Goal: Task Accomplishment & Management: Complete application form

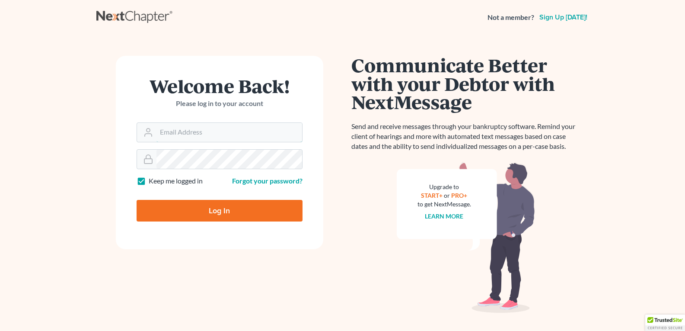
type input "[EMAIL_ADDRESS][DOMAIN_NAME]"
click at [180, 208] on input "Log In" at bounding box center [220, 211] width 166 height 22
type input "Thinking..."
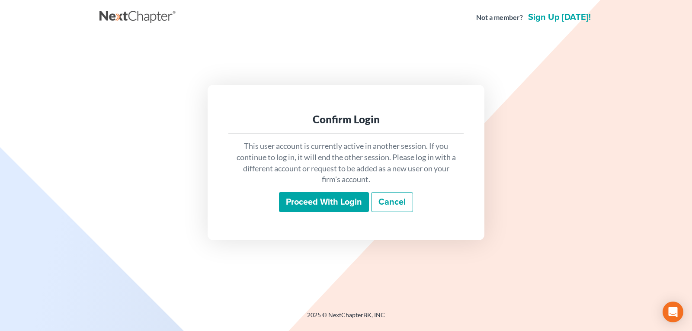
click at [314, 204] on input "Proceed with login" at bounding box center [324, 202] width 90 height 20
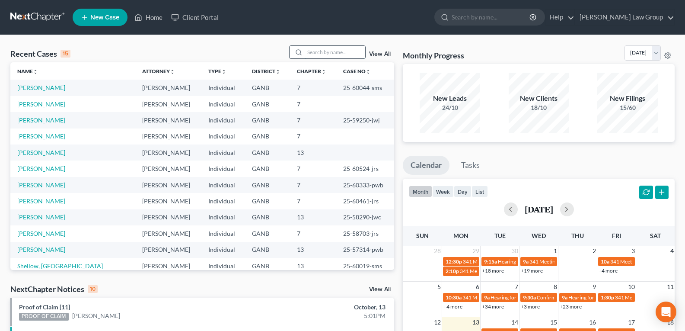
click at [322, 57] on input "search" at bounding box center [335, 52] width 61 height 13
click at [25, 135] on link "Sykes, Don" at bounding box center [41, 135] width 48 height 7
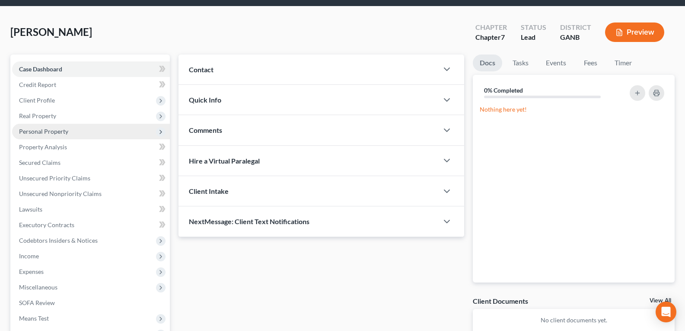
scroll to position [43, 0]
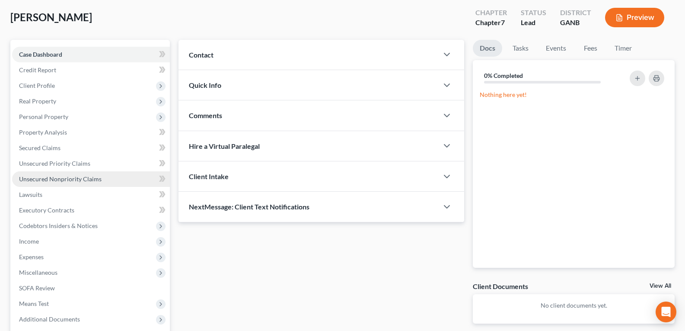
click at [40, 181] on span "Unsecured Nonpriority Claims" at bounding box center [60, 178] width 83 height 7
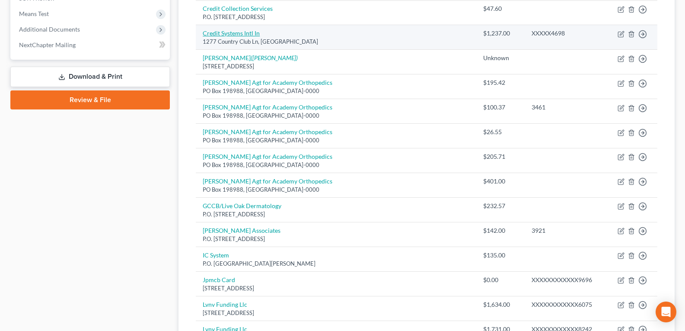
scroll to position [346, 0]
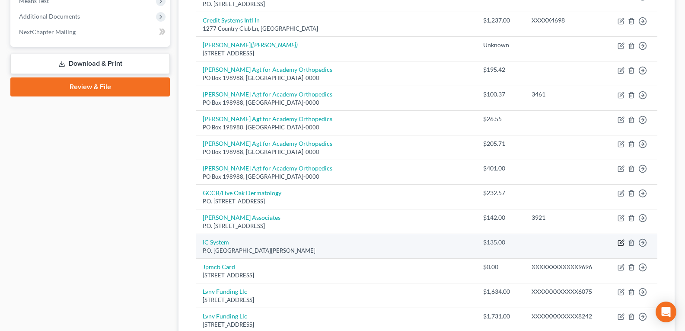
click at [621, 243] on icon "button" at bounding box center [621, 242] width 7 height 7
select select "24"
select select "0"
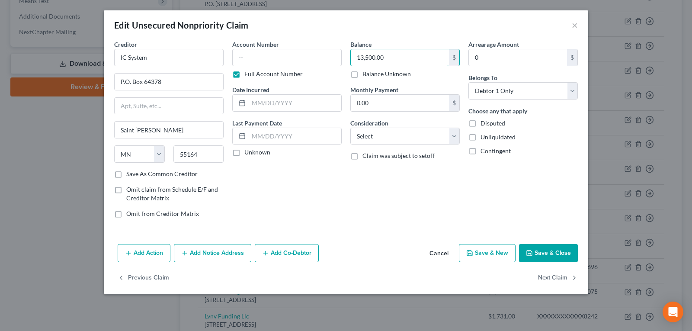
type input "13,500.00"
click at [549, 253] on button "Save & Close" at bounding box center [548, 253] width 59 height 18
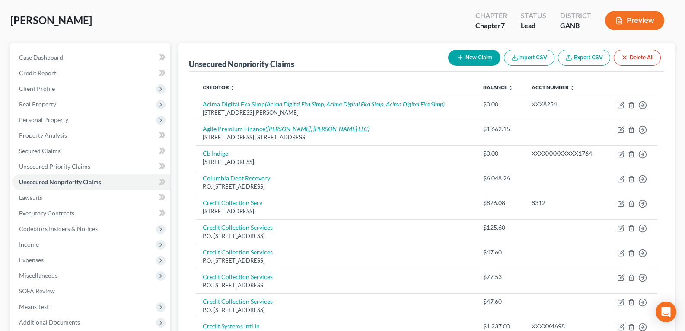
scroll to position [0, 0]
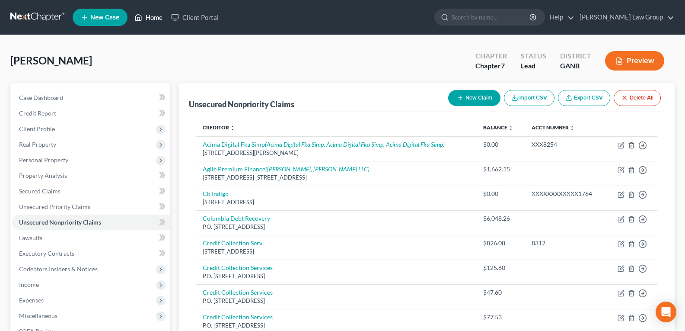
click at [153, 15] on link "Home" at bounding box center [148, 18] width 37 height 16
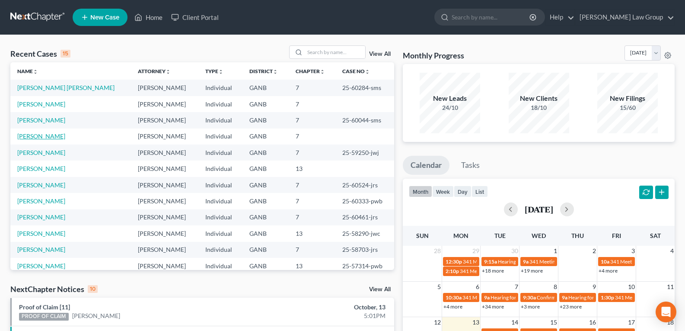
click at [40, 136] on link "Lowery, Darryl" at bounding box center [41, 135] width 48 height 7
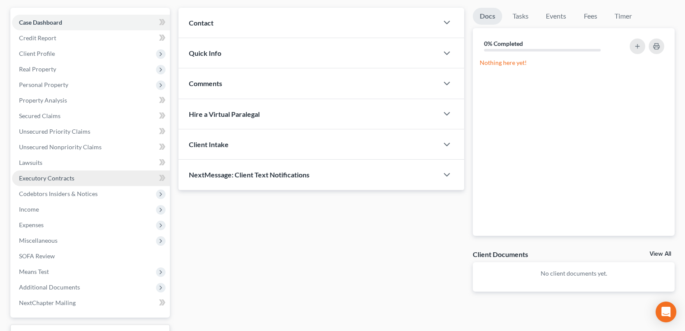
scroll to position [86, 0]
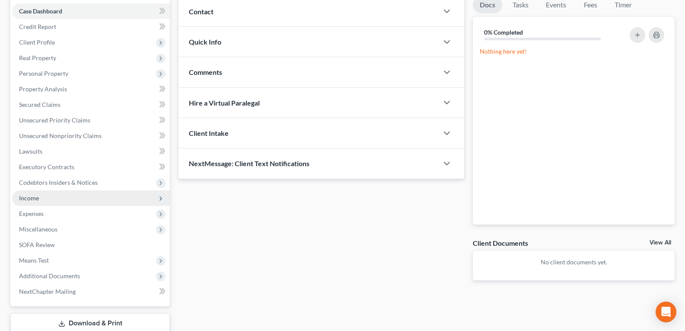
click at [41, 198] on span "Income" at bounding box center [91, 198] width 158 height 16
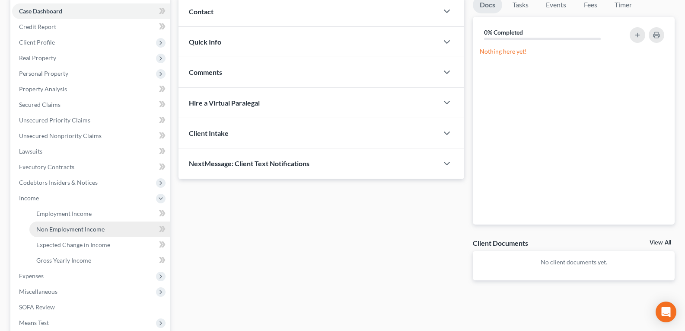
click at [54, 229] on span "Non Employment Income" at bounding box center [70, 228] width 68 height 7
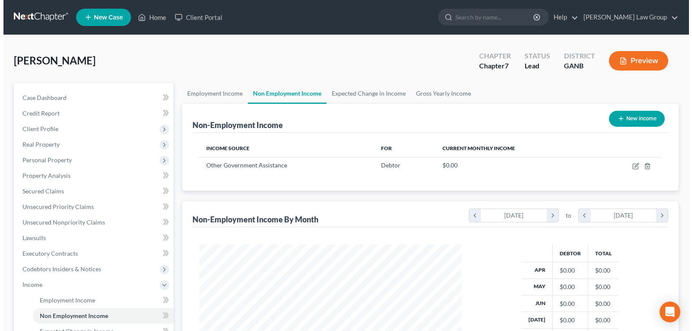
scroll to position [155, 279]
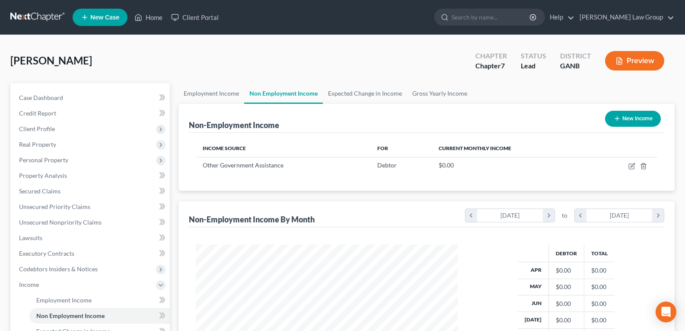
click at [624, 120] on button "New Income" at bounding box center [633, 119] width 56 height 16
select select "0"
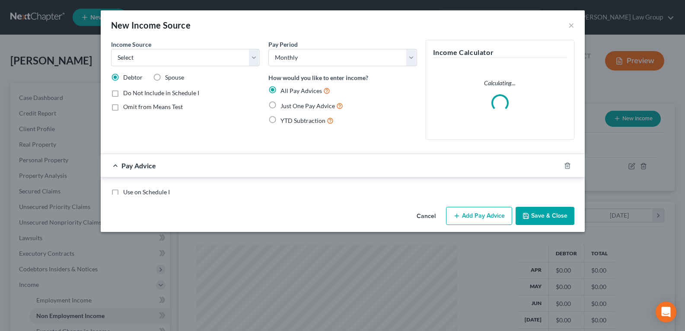
scroll to position [155, 282]
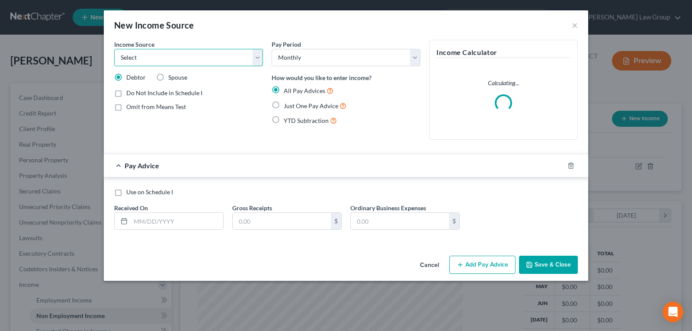
click at [197, 59] on select "Select Unemployment Disability (from employer) Pension Retirement Social Securi…" at bounding box center [188, 57] width 149 height 17
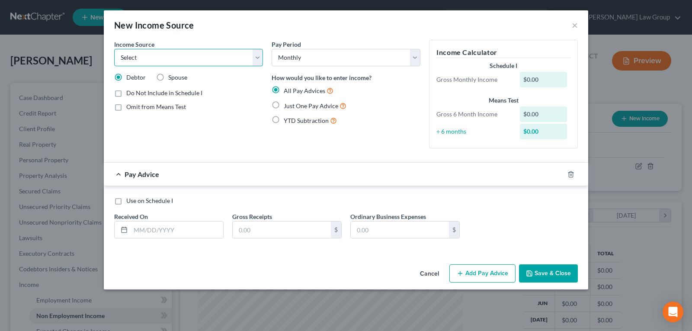
select select "7"
click at [114, 49] on select "Select Unemployment Disability (from employer) Pension Retirement Social Securi…" at bounding box center [188, 57] width 149 height 17
click at [284, 105] on label "Just One Pay Advice" at bounding box center [315, 106] width 63 height 10
click at [287, 105] on input "Just One Pay Advice" at bounding box center [290, 104] width 6 height 6
radio input "true"
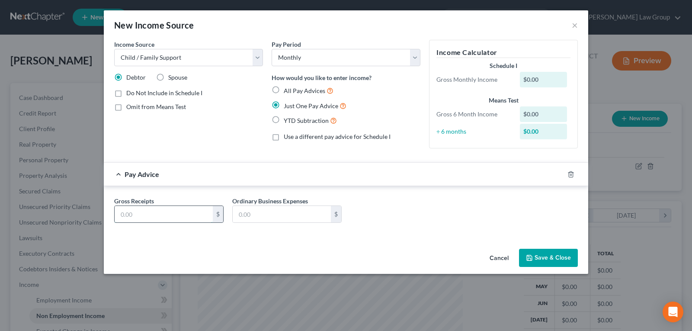
click at [164, 215] on input "text" at bounding box center [164, 214] width 98 height 16
type input "2,500.00"
click at [536, 257] on button "Save & Close" at bounding box center [548, 258] width 59 height 18
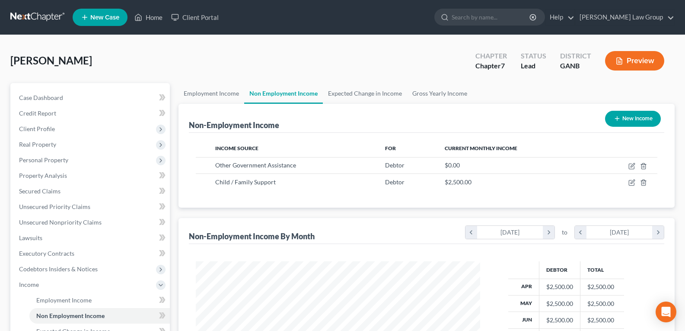
scroll to position [155, 279]
click at [148, 15] on link "Home" at bounding box center [148, 18] width 37 height 16
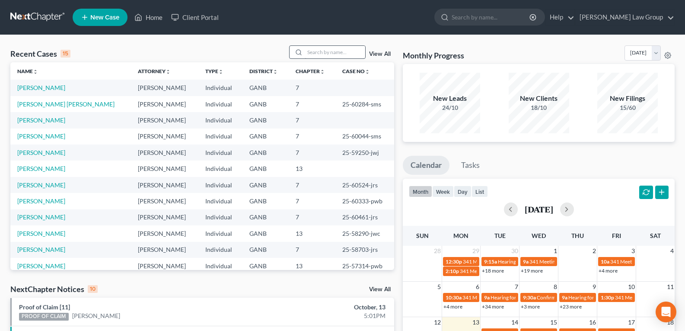
drag, startPoint x: 329, startPoint y: 42, endPoint x: 320, endPoint y: 51, distance: 13.1
click at [322, 49] on div "Recent Cases 15 View All Name unfold_more expand_more expand_less Attorney unfo…" at bounding box center [342, 321] width 685 height 572
click at [320, 51] on input "search" at bounding box center [335, 52] width 61 height 13
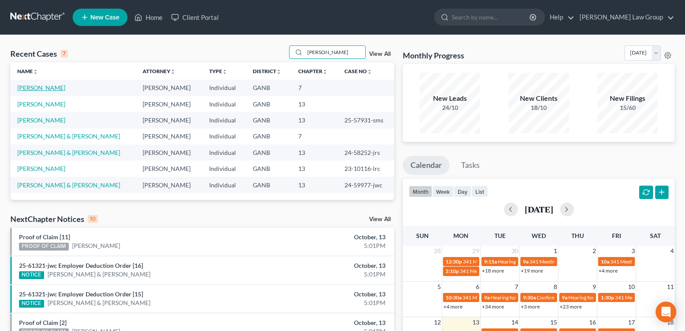
type input "monique"
click at [38, 89] on link "Thomas, Monique" at bounding box center [41, 87] width 48 height 7
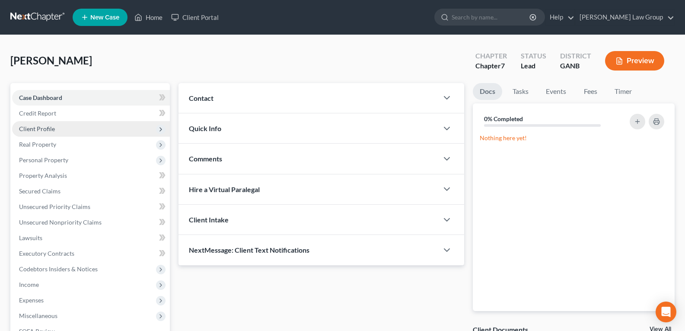
click at [40, 131] on span "Client Profile" at bounding box center [37, 128] width 36 height 7
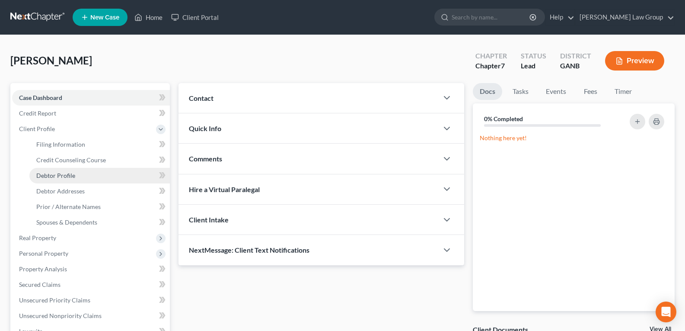
click at [51, 180] on link "Debtor Profile" at bounding box center [99, 176] width 140 height 16
select select "0"
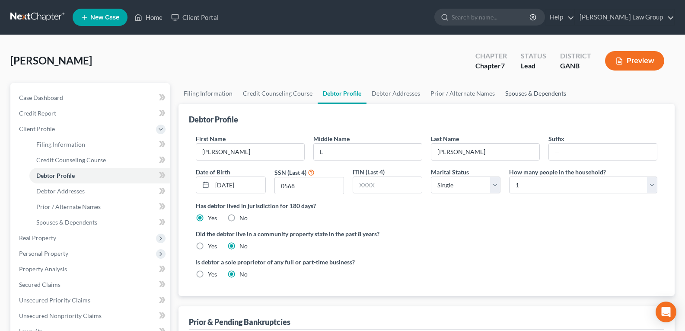
click at [530, 99] on link "Spouses & Dependents" at bounding box center [535, 93] width 71 height 21
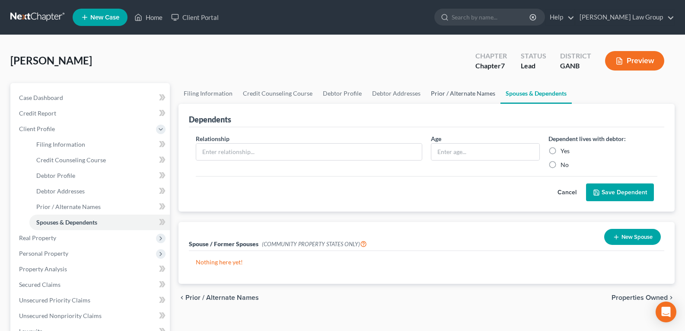
click at [468, 96] on link "Prior / Alternate Names" at bounding box center [463, 93] width 75 height 21
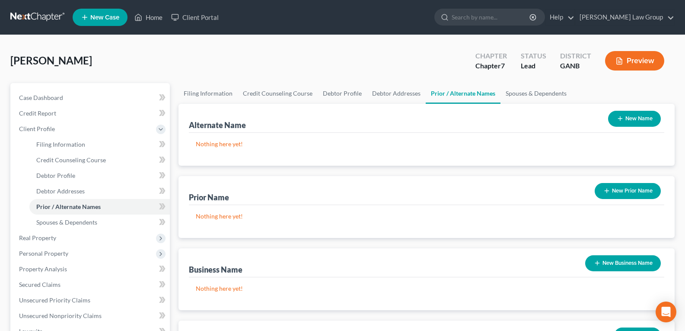
click at [609, 187] on icon "button" at bounding box center [606, 190] width 7 height 7
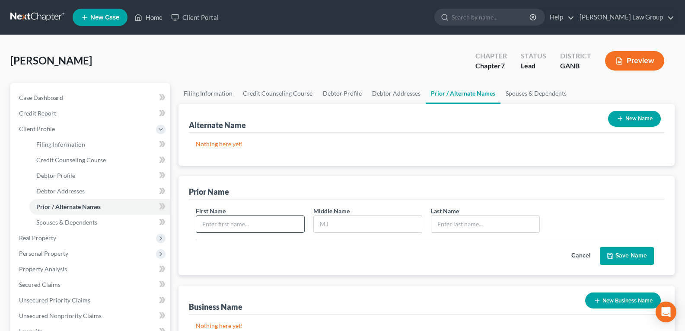
click at [227, 220] on input "text" at bounding box center [250, 224] width 108 height 16
type input "Monique"
type input "Flowers"
click at [637, 259] on button "Save Name" at bounding box center [627, 256] width 54 height 18
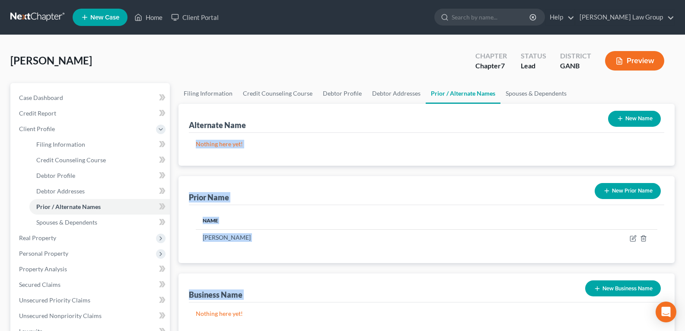
drag, startPoint x: 199, startPoint y: 163, endPoint x: 190, endPoint y: 180, distance: 19.9
click at [196, 160] on div "Alternate Name New Name Nothing here yet! Prior Name New Prior Name Name Moniqu…" at bounding box center [427, 255] width 496 height 303
click at [328, 94] on link "Debtor Profile" at bounding box center [342, 93] width 49 height 21
select select "0"
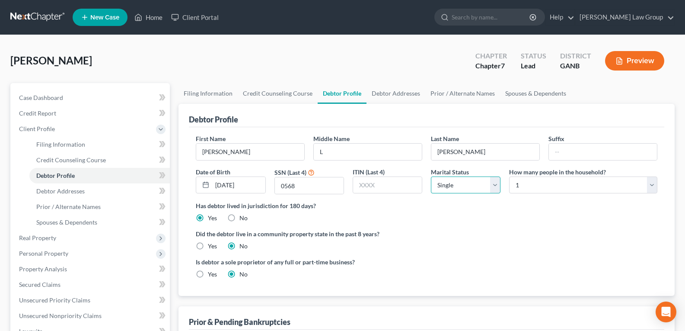
click at [452, 186] on select "Select Single Married Separated Divorced Widowed" at bounding box center [466, 184] width 70 height 17
select select "2"
click at [431, 176] on select "Select Single Married Separated Divorced Widowed" at bounding box center [466, 184] width 70 height 17
click at [444, 221] on div "Has debtor lived in jurisdiction for 180 days? Yes No Debtor must reside in jur…" at bounding box center [427, 211] width 462 height 21
click at [532, 184] on select "Select 1 2 3 4 5 6 7 8 9 10 11 12 13 14 15 16 17 18 19 20" at bounding box center [583, 184] width 148 height 17
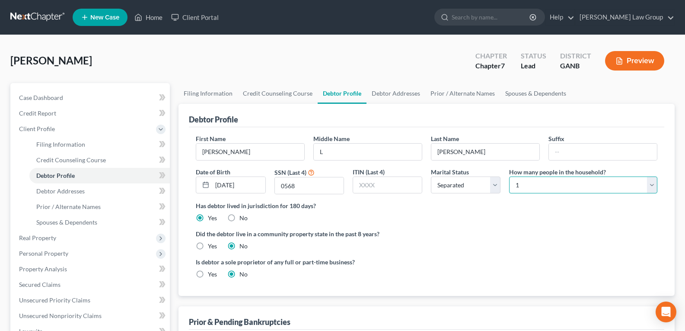
select select "5"
click at [509, 176] on select "Select 1 2 3 4 5 6 7 8 9 10 11 12 13 14 15 16 17 18 19 20" at bounding box center [583, 184] width 148 height 17
click at [489, 241] on div "Did the debtor live in a community property state in the past 8 years? Yes No" at bounding box center [427, 239] width 462 height 21
click at [515, 95] on link "Spouses & Dependents" at bounding box center [535, 93] width 71 height 21
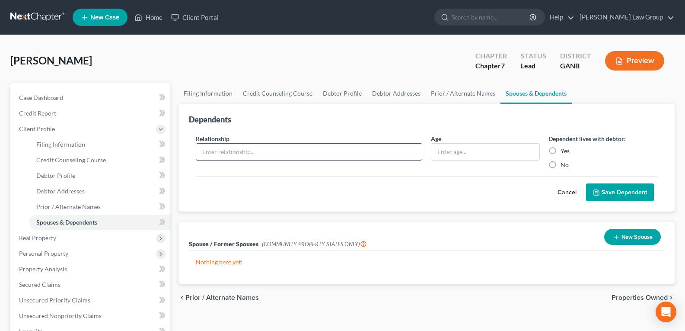
click at [237, 153] on input "text" at bounding box center [309, 152] width 226 height 16
type input "Daughter"
click at [453, 153] on input "text" at bounding box center [485, 152] width 108 height 16
type input "23"
click at [561, 150] on label "Yes" at bounding box center [565, 151] width 9 height 9
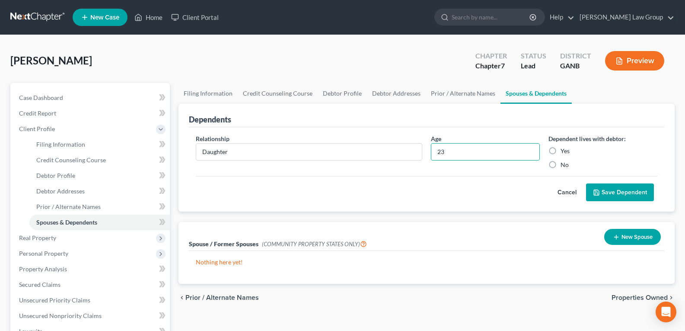
click at [564, 150] on input "Yes" at bounding box center [567, 150] width 6 height 6
radio input "true"
click at [610, 188] on button "Save Dependent" at bounding box center [620, 192] width 68 height 18
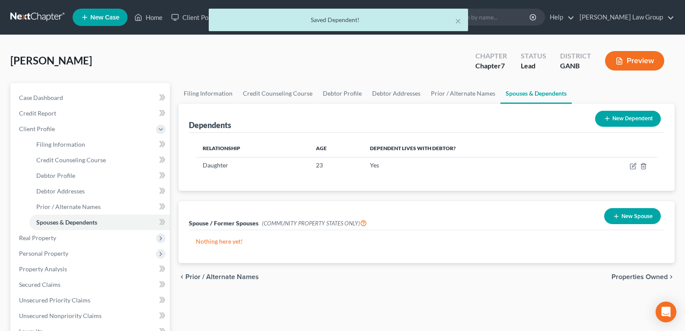
click at [610, 115] on icon at bounding box center [607, 118] width 7 height 7
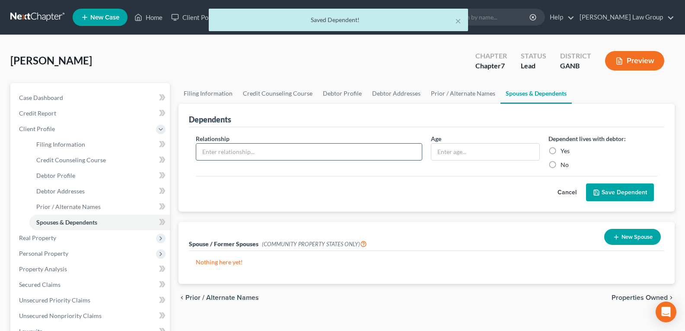
click at [282, 152] on input "text" at bounding box center [309, 152] width 226 height 16
type input "Daughter"
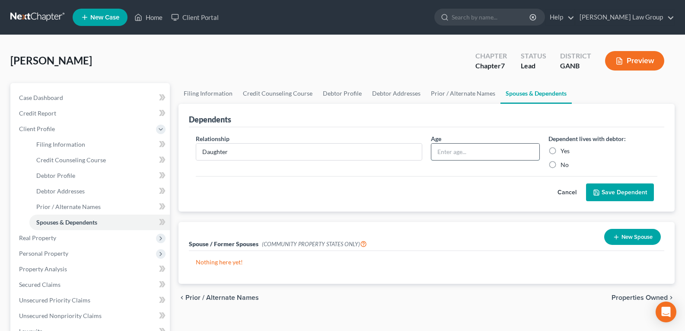
click at [465, 149] on input "text" at bounding box center [485, 152] width 108 height 16
type input "22"
click at [556, 144] on div "Dependent lives with debtor: Yes No" at bounding box center [603, 151] width 118 height 35
click at [561, 150] on label "Yes" at bounding box center [565, 151] width 9 height 9
click at [564, 150] on input "Yes" at bounding box center [567, 150] width 6 height 6
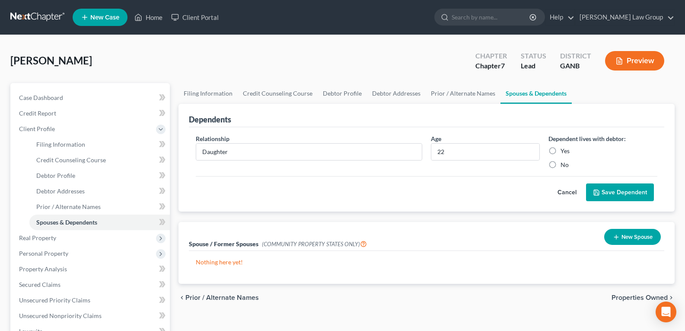
radio input "true"
click at [622, 192] on button "Save Dependent" at bounding box center [620, 192] width 68 height 18
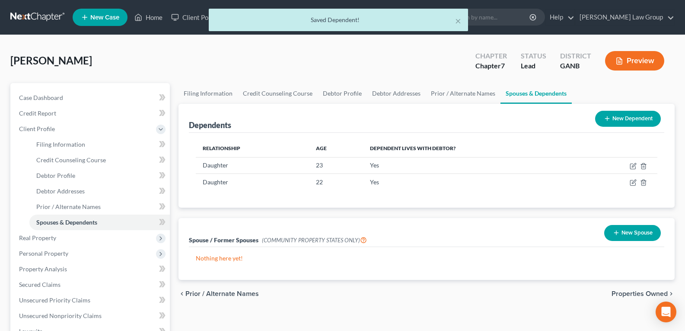
click at [616, 121] on button "New Dependent" at bounding box center [628, 119] width 66 height 16
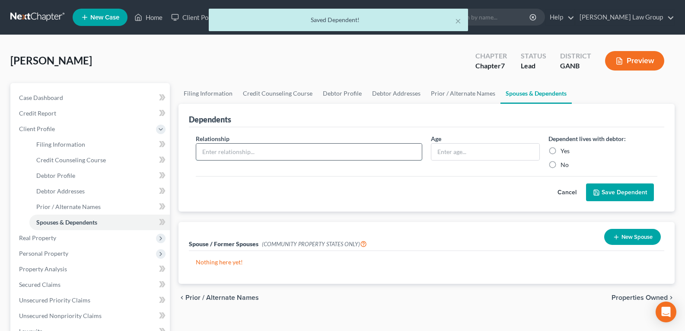
click at [329, 158] on input "text" at bounding box center [309, 152] width 226 height 16
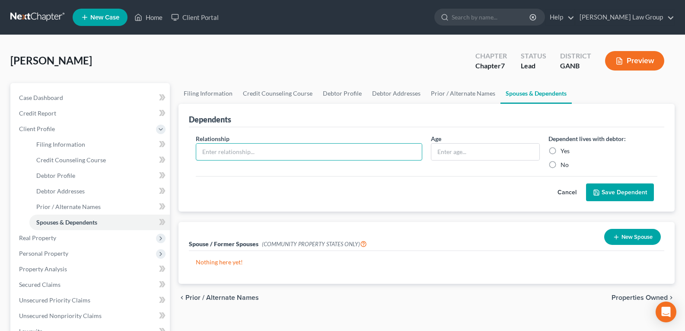
type input "Grandchild"
click at [459, 144] on input "text" at bounding box center [485, 152] width 108 height 16
click at [456, 149] on input "4" at bounding box center [485, 152] width 108 height 16
type input "4"
click at [561, 150] on label "Yes" at bounding box center [565, 151] width 9 height 9
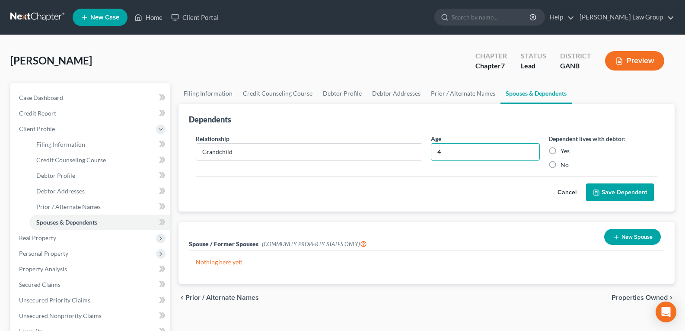
click at [564, 150] on input "Yes" at bounding box center [567, 150] width 6 height 6
radio input "true"
drag, startPoint x: 623, startPoint y: 194, endPoint x: 602, endPoint y: 194, distance: 21.6
click at [623, 194] on button "Save Dependent" at bounding box center [620, 192] width 68 height 18
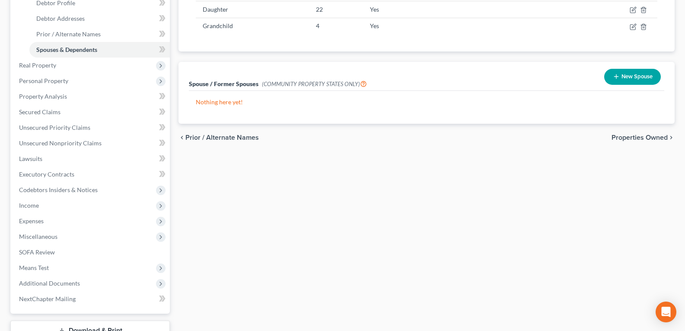
scroll to position [173, 0]
click at [26, 160] on span "Lawsuits" at bounding box center [30, 157] width 23 height 7
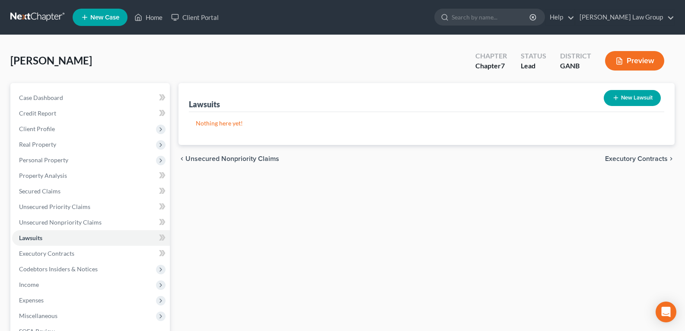
click at [629, 100] on button "New Lawsuit" at bounding box center [632, 98] width 57 height 16
select select "0"
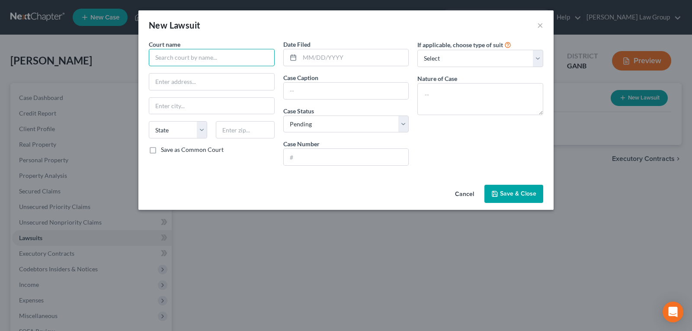
click at [224, 53] on input "text" at bounding box center [212, 57] width 126 height 17
click at [190, 54] on input "text" at bounding box center [212, 57] width 126 height 17
type input "Magistrate Court of Henry County"
paste input "44 John Frank Ward Blvd Suite 260 McDonough, GA 30253"
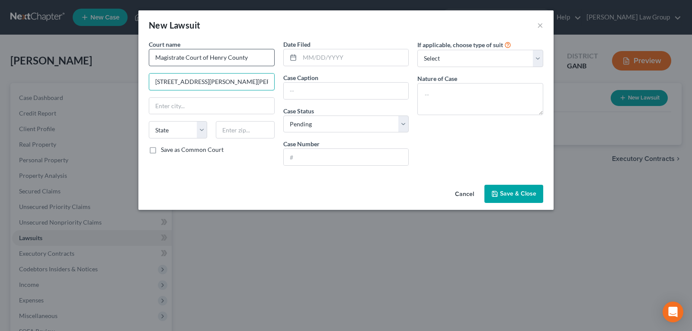
scroll to position [0, 44]
type input "44 John Frank Ward Blvd Suite 260 McDonough, GA 30253"
click at [187, 99] on input "text" at bounding box center [211, 106] width 125 height 16
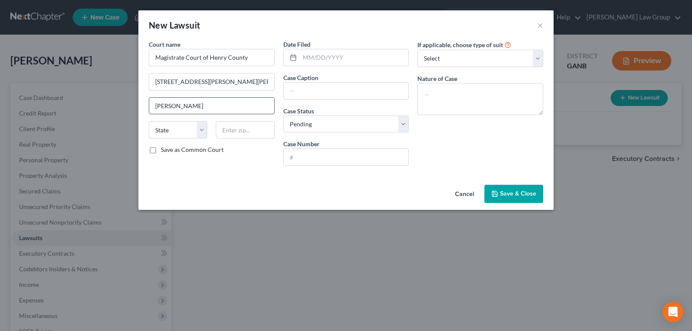
type input "Mcdonough"
select select "10"
drag, startPoint x: 249, startPoint y: 82, endPoint x: 291, endPoint y: 85, distance: 42.0
click at [291, 85] on div "Court name * Magistrate Court of Henry County 44 John Frank Ward Blvd Suite 260…" at bounding box center [345, 106] width 403 height 133
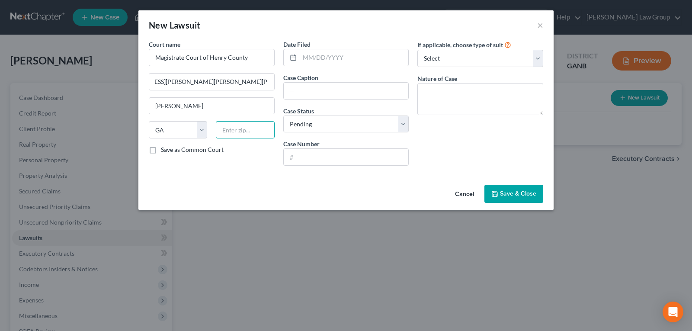
scroll to position [0, 0]
click at [249, 125] on input "text" at bounding box center [245, 129] width 58 height 17
type input "30253"
drag, startPoint x: 249, startPoint y: 82, endPoint x: 301, endPoint y: 83, distance: 52.3
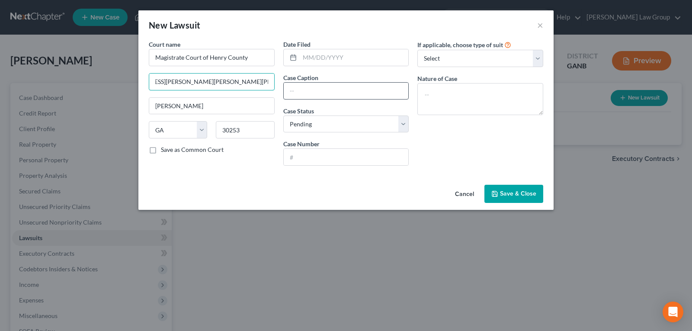
click at [301, 83] on div "Court name * Magistrate Court of Henry County 44 John Frank Ward Blvd Suite 260…" at bounding box center [345, 106] width 403 height 133
type input "44 John Frank Ward Blvd Suite 260"
click at [321, 57] on input "text" at bounding box center [354, 57] width 109 height 16
type input "03/26/2025"
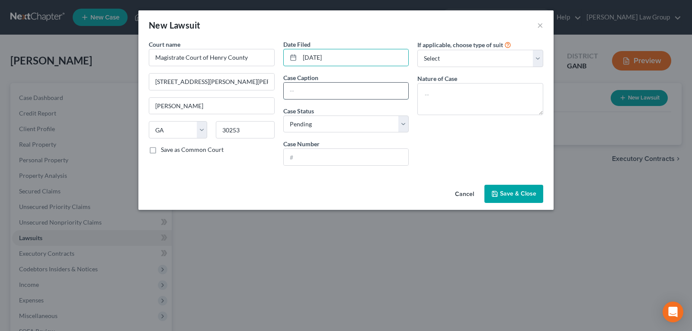
click at [305, 88] on input "text" at bounding box center [346, 91] width 125 height 16
type input "p"
click at [394, 90] on input "Portfolio Recovery Associates, LLC as Assignee Synchrony Bank vs. Monique Thomas" at bounding box center [346, 91] width 125 height 16
type input "Portfolio Recovery Associates, LLC as Assignee Synchrony Bank vs. Thomas, Moniq…"
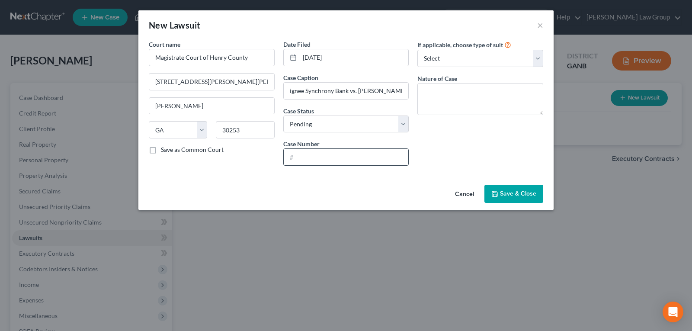
click at [318, 148] on div "Case Number" at bounding box center [346, 152] width 126 height 26
click at [317, 157] on input "text" at bounding box center [346, 157] width 125 height 16
click at [340, 60] on input "03/26/2025" at bounding box center [354, 57] width 109 height 16
drag, startPoint x: 358, startPoint y: 58, endPoint x: 284, endPoint y: 58, distance: 73.5
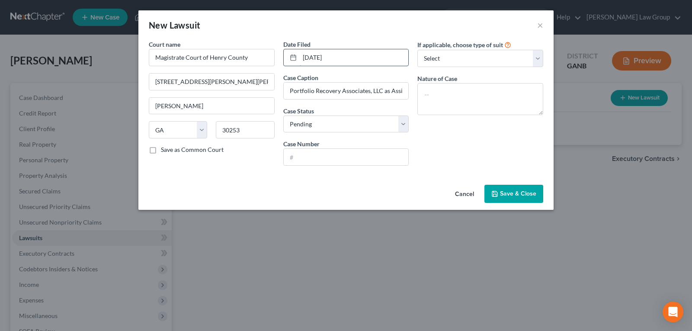
click at [284, 58] on div "03/26/2025" at bounding box center [346, 57] width 126 height 17
type input "03/26/2025"
drag, startPoint x: 290, startPoint y: 89, endPoint x: 426, endPoint y: 80, distance: 136.9
click at [426, 80] on div "Court name * Magistrate Court of Henry County 44 John Frank Ward Blvd Suite 260…" at bounding box center [345, 106] width 403 height 133
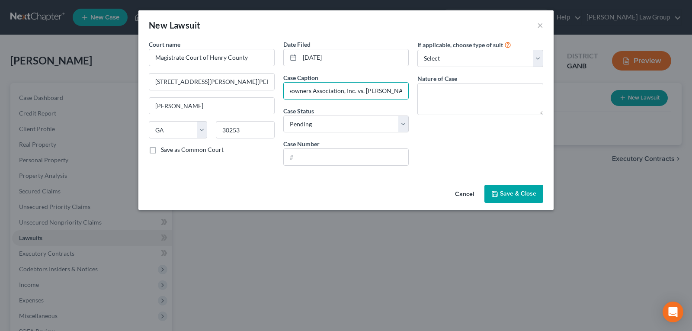
scroll to position [0, 57]
type input "Indian Grove Homeowners Association, Inc. vs. Thomas Monique"
click at [306, 156] on input "text" at bounding box center [346, 157] width 125 height 16
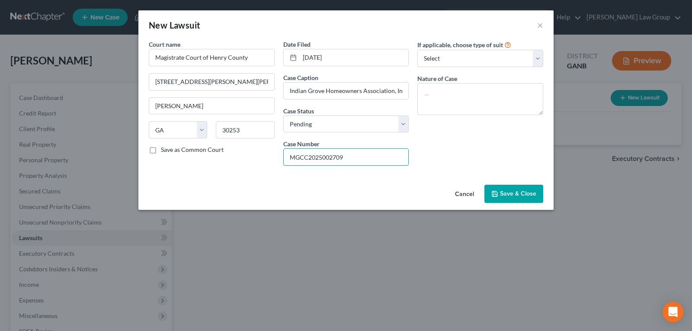
type input "MGCC2025002709"
click at [519, 194] on span "Save & Close" at bounding box center [518, 193] width 36 height 7
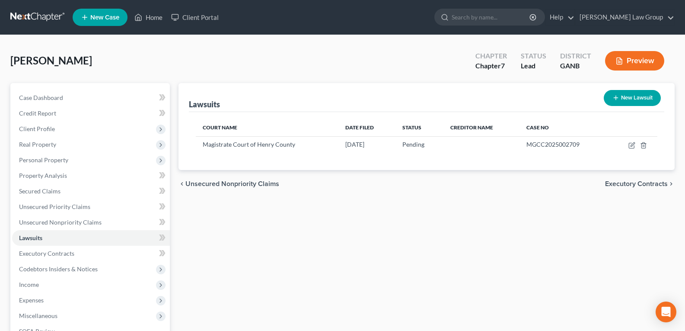
drag, startPoint x: 400, startPoint y: 275, endPoint x: 396, endPoint y: 274, distance: 4.3
click at [399, 275] on div "Lawsuits New Lawsuit Court Name Date Filed Status Creditor Name Case No Magistr…" at bounding box center [426, 262] width 505 height 359
click at [627, 105] on button "New Lawsuit" at bounding box center [632, 98] width 57 height 16
select select "0"
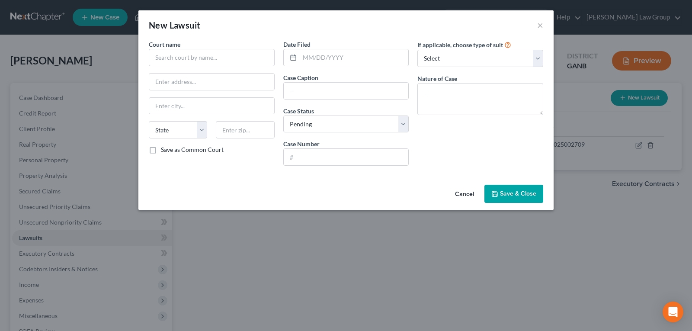
drag, startPoint x: 460, startPoint y: 197, endPoint x: 404, endPoint y: 201, distance: 55.5
click at [460, 197] on button "Cancel" at bounding box center [464, 193] width 33 height 17
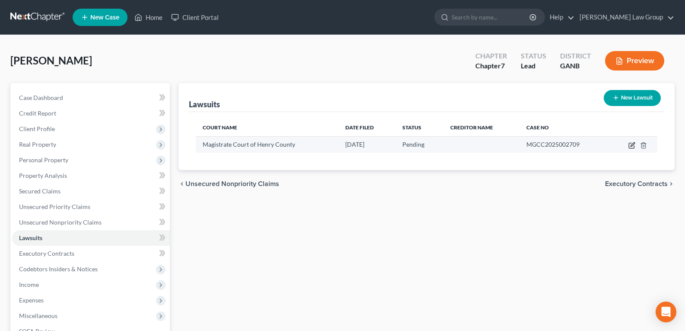
click at [629, 144] on icon "button" at bounding box center [631, 145] width 5 height 5
select select "10"
select select "0"
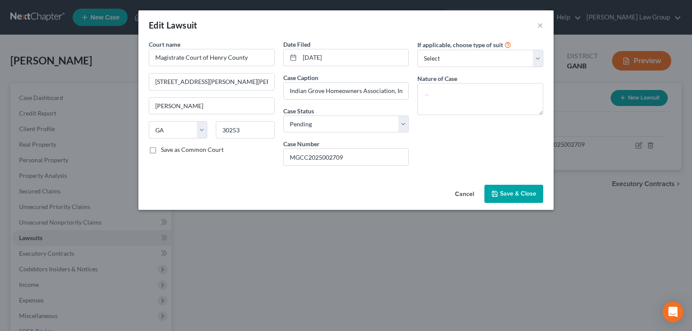
click at [469, 197] on button "Cancel" at bounding box center [464, 193] width 33 height 17
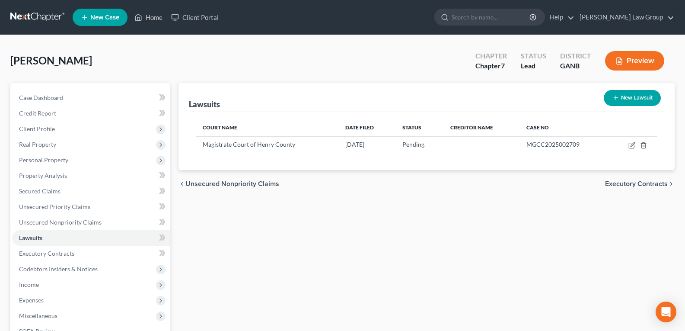
click at [626, 99] on button "New Lawsuit" at bounding box center [632, 98] width 57 height 16
select select "0"
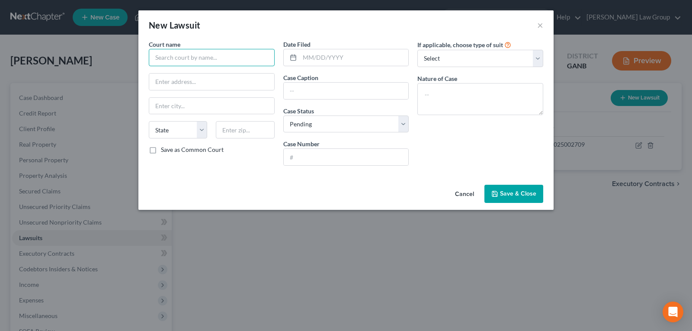
drag, startPoint x: 203, startPoint y: 50, endPoint x: 196, endPoint y: 58, distance: 11.1
click at [200, 54] on input "text" at bounding box center [212, 57] width 126 height 17
click at [196, 59] on input "text" at bounding box center [212, 57] width 126 height 17
type input "P"
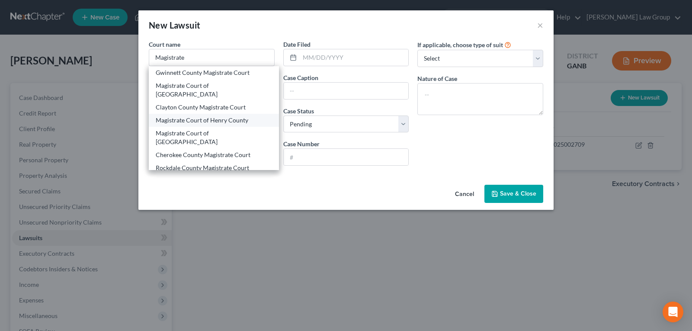
click at [194, 116] on div "Magistrate Court of Henry County" at bounding box center [214, 120] width 116 height 9
type input "Magistrate Court of Henry County"
type input "1 Judicial CTR #260,"
type input "Mcdonough"
select select "10"
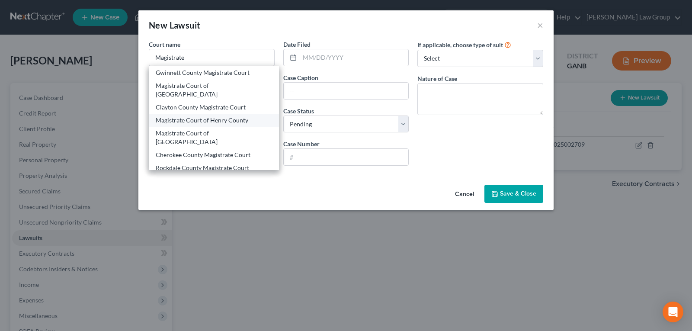
type input "30253"
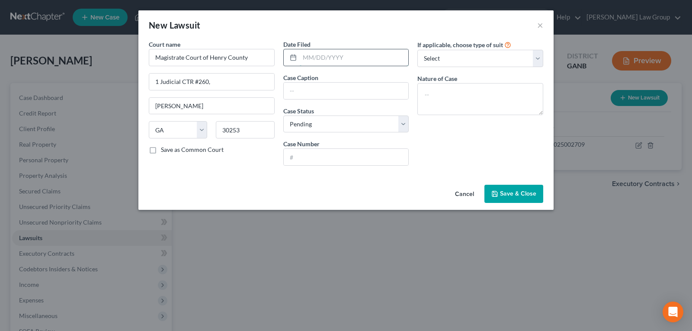
click at [365, 60] on input "text" at bounding box center [354, 57] width 109 height 16
click at [303, 160] on input "text" at bounding box center [346, 157] width 125 height 16
type input "MGCC2025008178"
click at [340, 91] on input "text" at bounding box center [346, 91] width 125 height 16
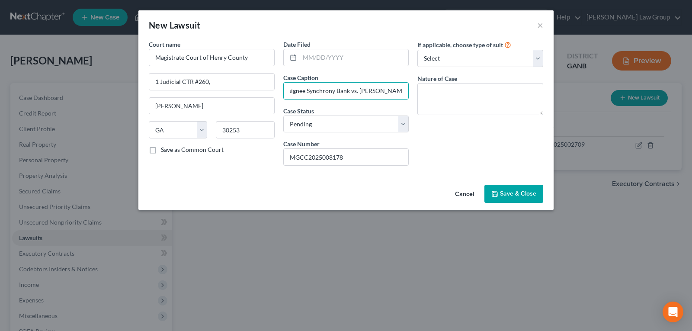
type input "Portfolio Recovery Associates, LLC as Assignee Synchrony Bank vs. Thomas Monique"
click at [536, 197] on button "Save & Close" at bounding box center [513, 194] width 59 height 18
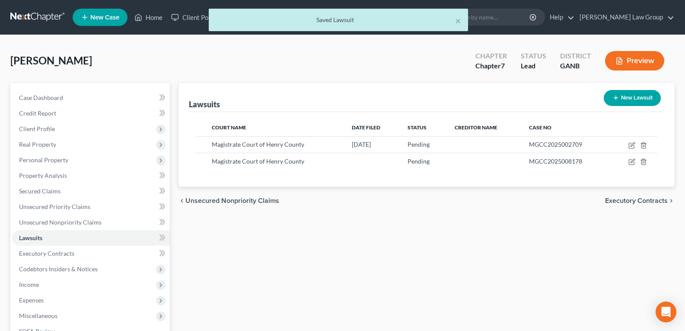
click at [374, 239] on div "Lawsuits New Lawsuit Court Name Date Filed Status Creditor Name Case No Magistr…" at bounding box center [426, 262] width 505 height 359
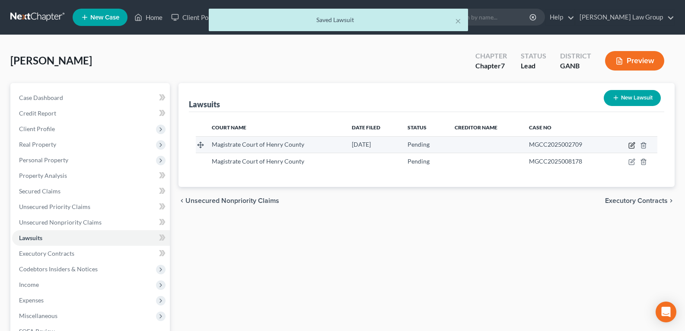
click at [631, 142] on icon "button" at bounding box center [632, 145] width 7 height 7
select select "10"
select select "0"
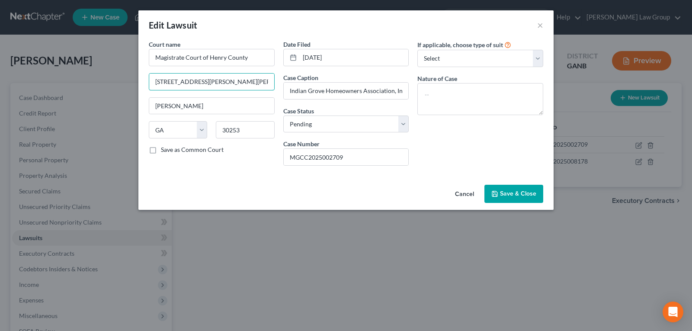
drag, startPoint x: 261, startPoint y: 79, endPoint x: 89, endPoint y: 67, distance: 172.5
click at [89, 67] on div "Edit Lawsuit × Court name * Magistrate Court of Henry County 44 John Frank Ward…" at bounding box center [346, 165] width 692 height 331
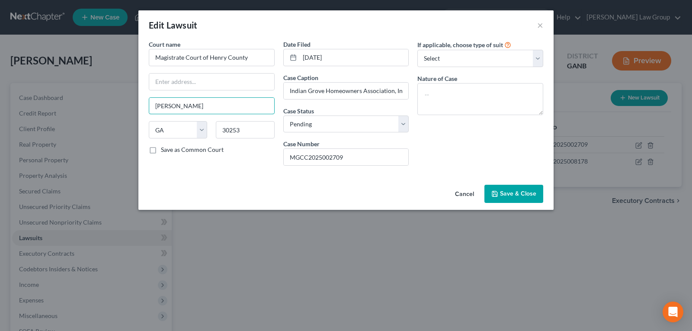
drag, startPoint x: 220, startPoint y: 109, endPoint x: 6, endPoint y: 81, distance: 215.3
click at [6, 81] on div "Edit Lawsuit × Court name * Magistrate Court of Henry County Mcdonough State AL…" at bounding box center [346, 165] width 692 height 331
click at [178, 127] on select "State AL AK AR AZ CA CO CT DE DC FL GA GU HI ID IL IN IA KS KY LA ME MD MA MI M…" at bounding box center [178, 129] width 58 height 17
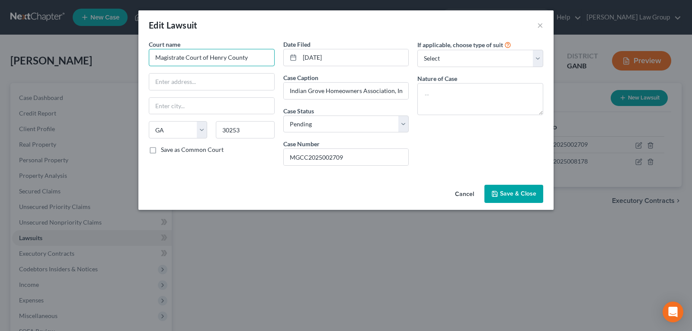
click at [249, 53] on input "Magistrate Court of Henry County" at bounding box center [212, 57] width 126 height 17
drag, startPoint x: 252, startPoint y: 55, endPoint x: 133, endPoint y: 58, distance: 118.5
click at [134, 57] on div "Edit Lawsuit × Court name * Magistrate Court of Henry County State AL AK AR AZ …" at bounding box center [346, 165] width 692 height 331
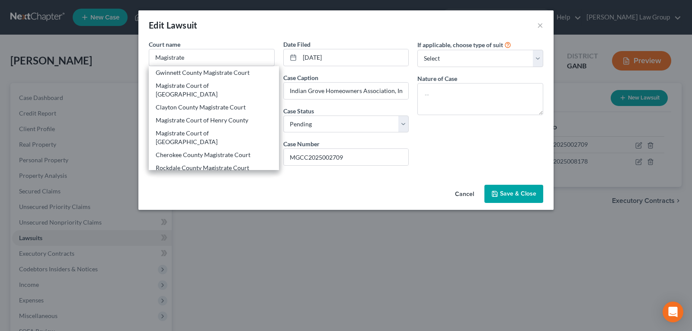
click at [199, 116] on div "Magistrate Court of Henry County" at bounding box center [214, 120] width 116 height 9
type input "Magistrate Court of Henry County"
type input "1 Judicial CTR #260,"
type input "Mcdonough"
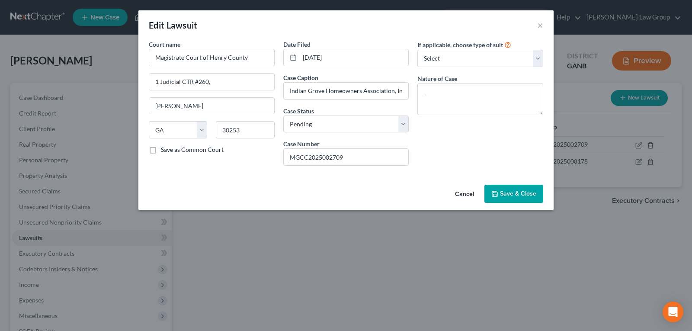
click at [517, 197] on span "Save & Close" at bounding box center [518, 193] width 36 height 7
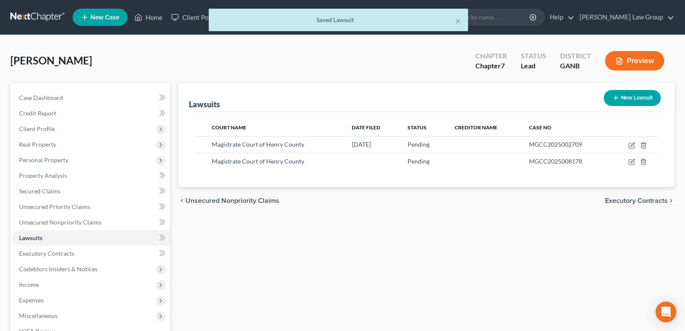
click at [234, 254] on div "Lawsuits New Lawsuit Court Name Date Filed Status Creditor Name Case No Magistr…" at bounding box center [426, 262] width 505 height 359
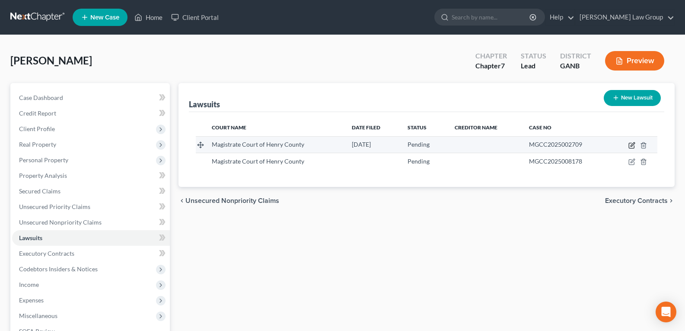
click at [634, 146] on icon "button" at bounding box center [632, 145] width 7 height 7
select select "10"
select select "0"
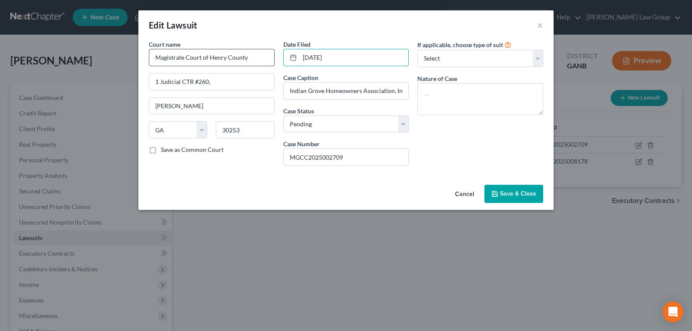
drag, startPoint x: 353, startPoint y: 60, endPoint x: 266, endPoint y: 53, distance: 87.1
click at [266, 53] on div "Court name * Magistrate Court of Henry County 1 Judicial CTR #260, Mcdonough St…" at bounding box center [345, 106] width 403 height 133
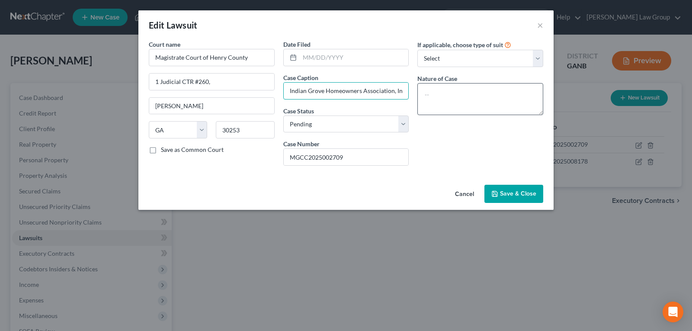
scroll to position [0, 57]
drag, startPoint x: 287, startPoint y: 91, endPoint x: 433, endPoint y: 89, distance: 146.1
click at [433, 89] on div "Court name * Magistrate Court of Henry County 1 Judicial CTR #260, Mcdonough St…" at bounding box center [345, 106] width 403 height 133
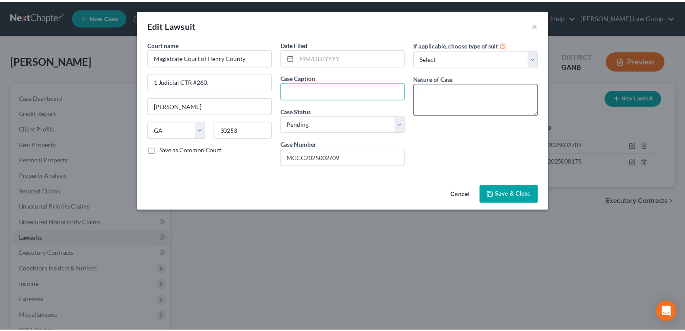
scroll to position [0, 0]
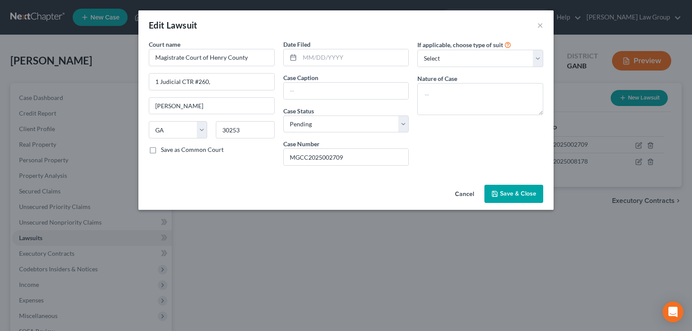
click at [459, 195] on button "Cancel" at bounding box center [464, 193] width 33 height 17
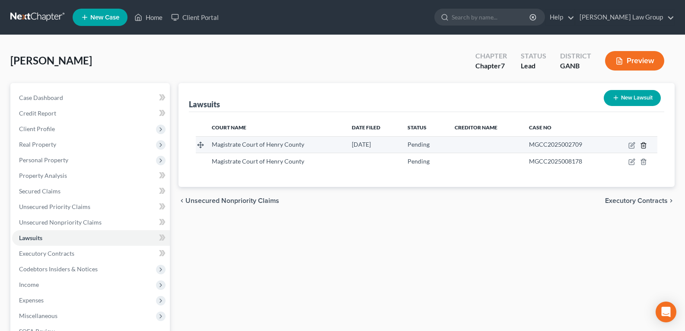
click at [645, 145] on icon "button" at bounding box center [643, 145] width 7 height 7
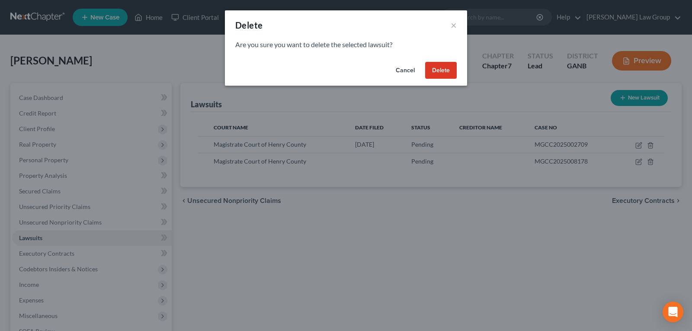
drag, startPoint x: 446, startPoint y: 70, endPoint x: 466, endPoint y: 85, distance: 25.3
click at [446, 70] on button "Delete" at bounding box center [441, 70] width 32 height 17
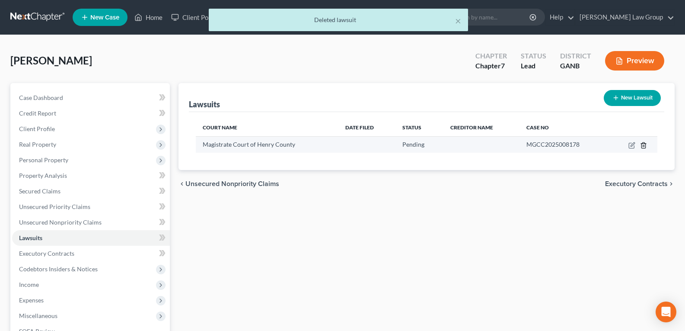
click at [644, 145] on icon "button" at bounding box center [643, 145] width 7 height 7
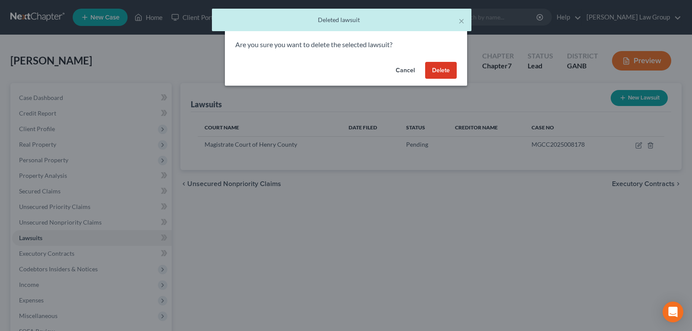
click at [438, 72] on button "Delete" at bounding box center [441, 70] width 32 height 17
